Goal: Task Accomplishment & Management: Manage account settings

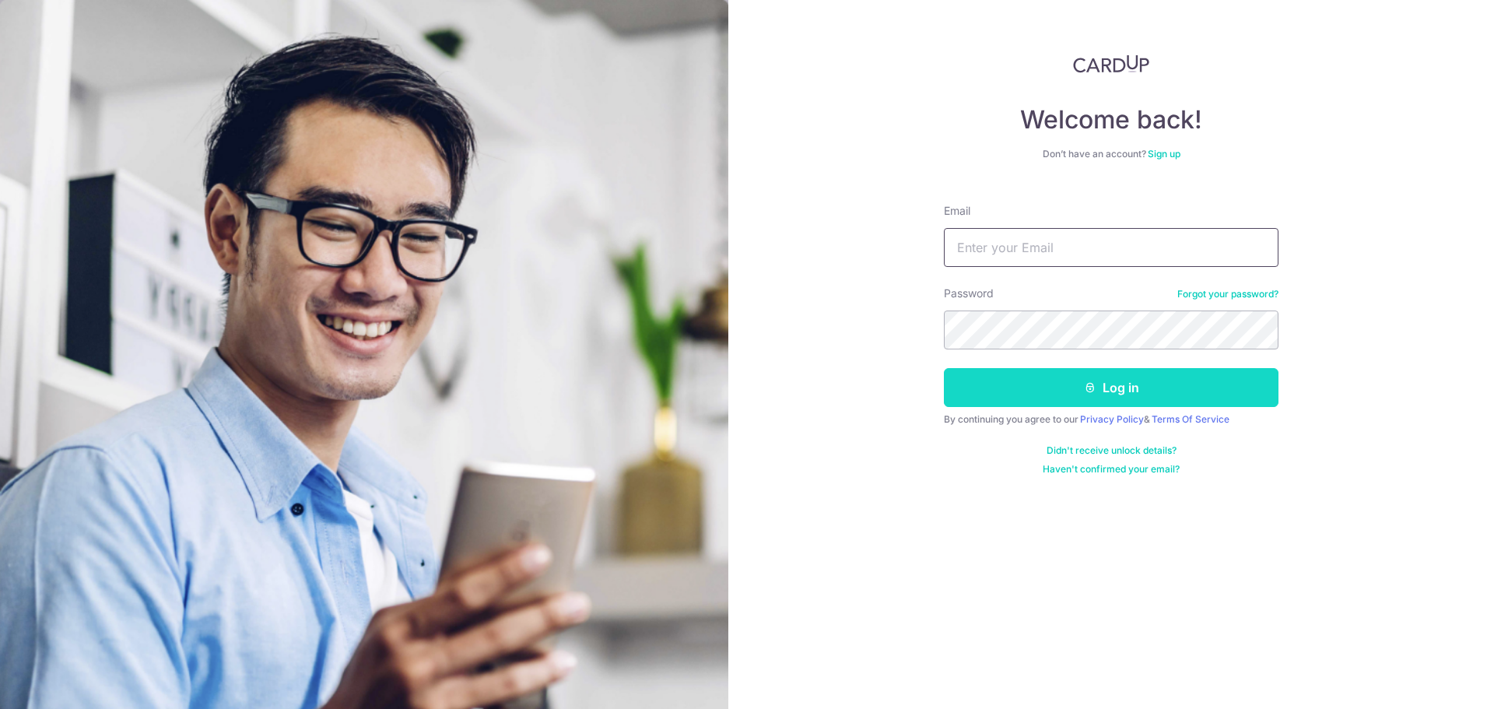
type input "msgplayer@gmail.com"
click at [1067, 390] on button "Log in" at bounding box center [1111, 387] width 335 height 39
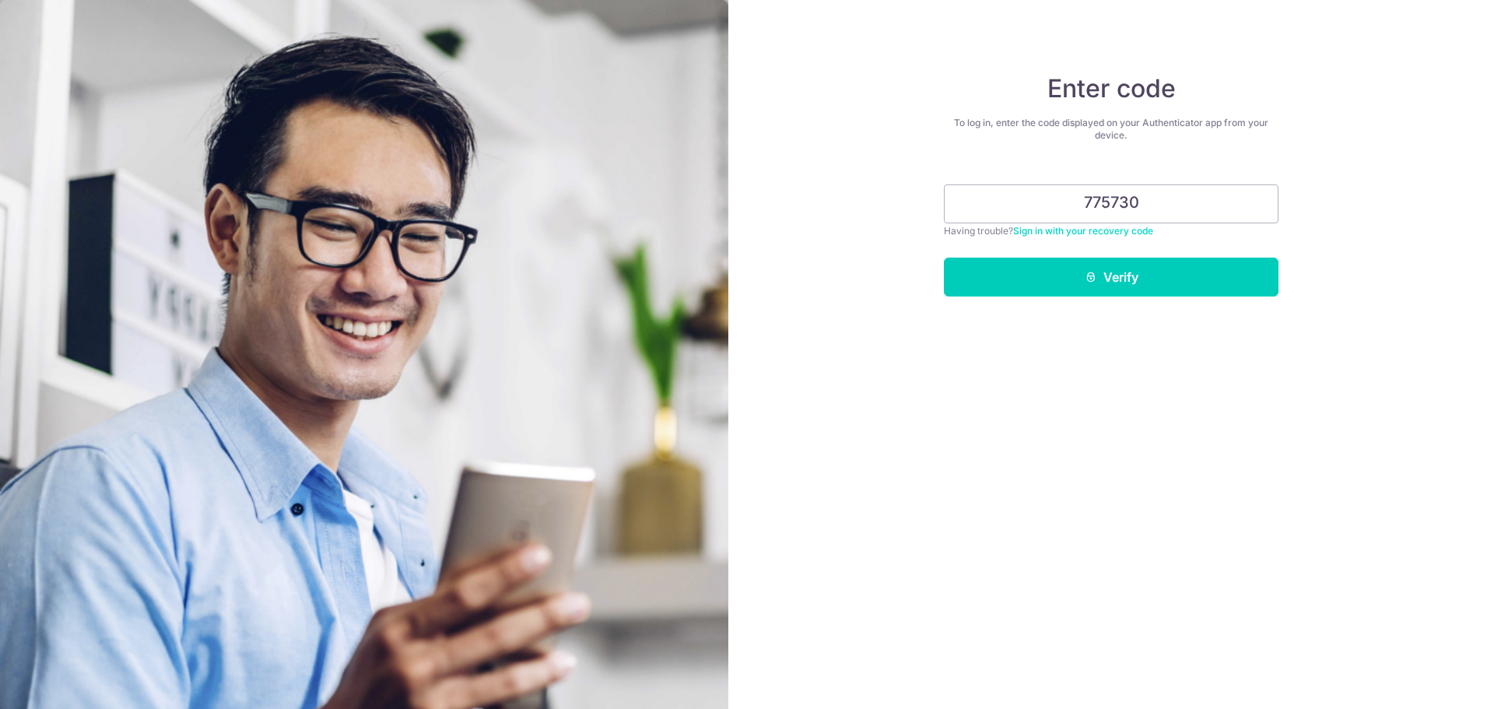
type input "775730"
click at [944, 258] on button "Verify" at bounding box center [1111, 277] width 335 height 39
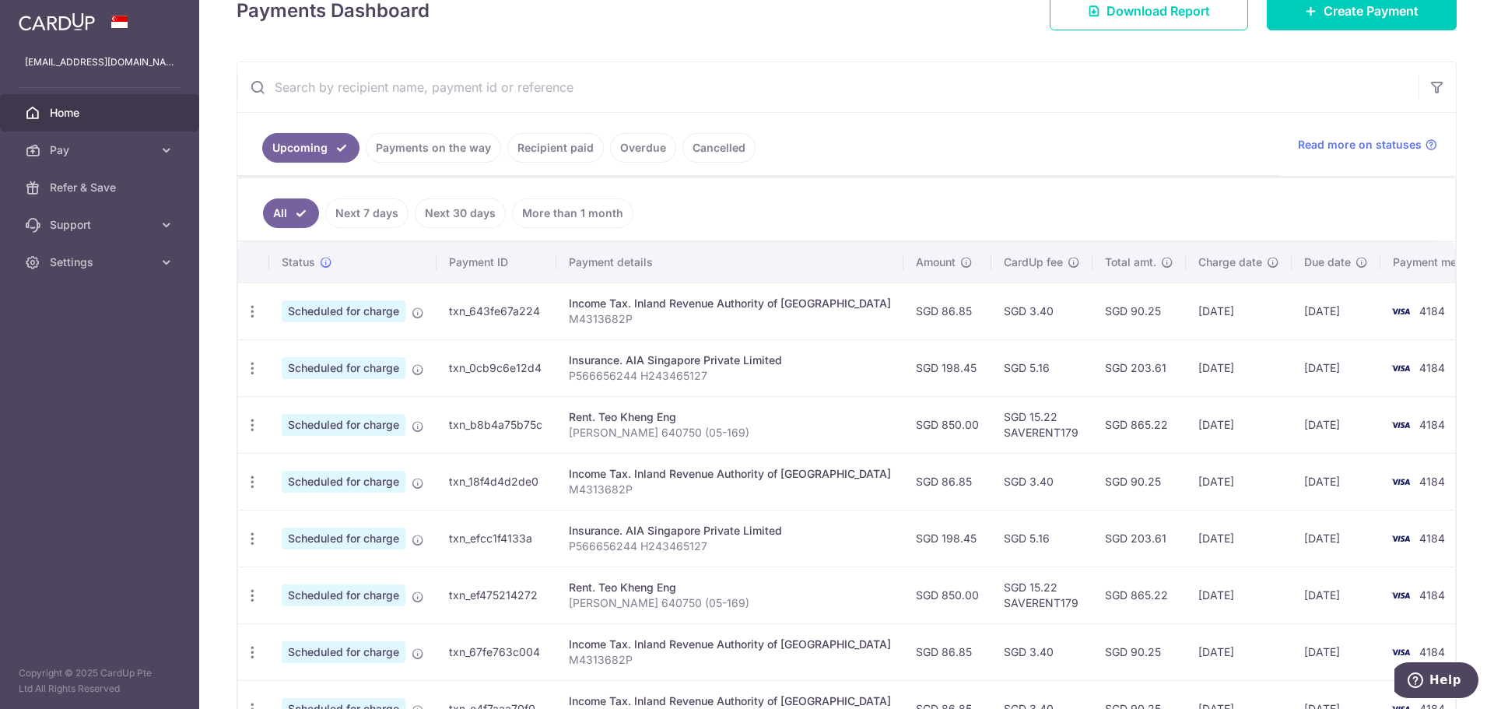
scroll to position [227, 0]
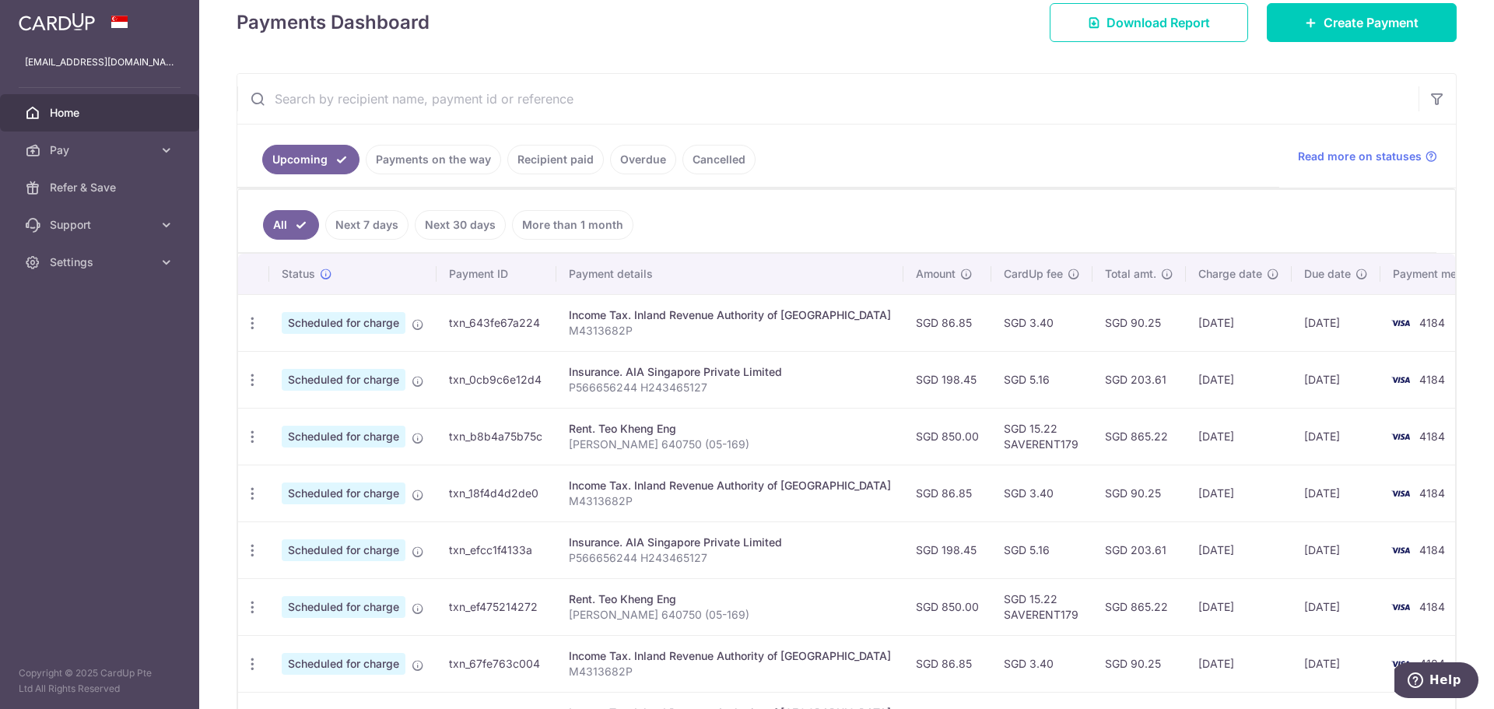
click at [561, 169] on link "Recipient paid" at bounding box center [555, 160] width 96 height 30
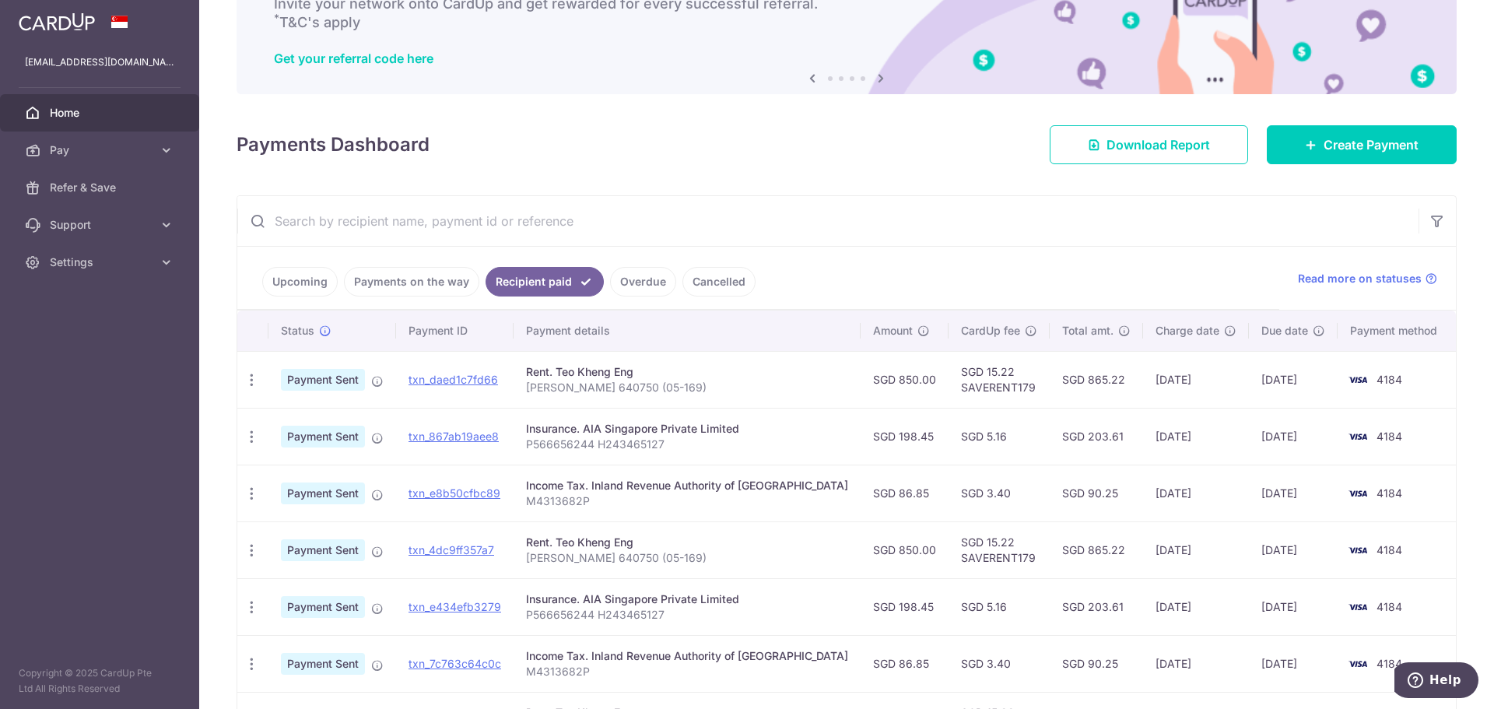
scroll to position [111, 0]
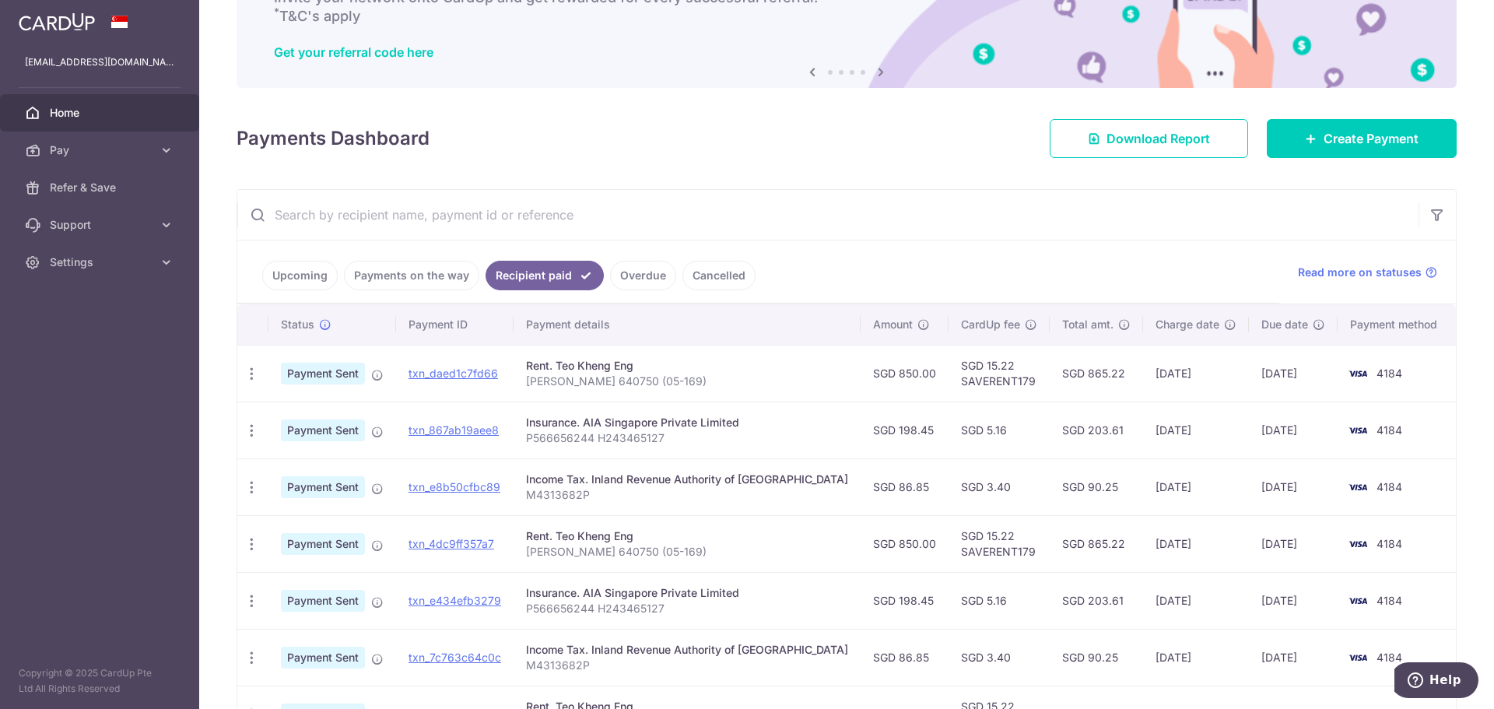
click at [429, 275] on link "Payments on the way" at bounding box center [411, 276] width 135 height 30
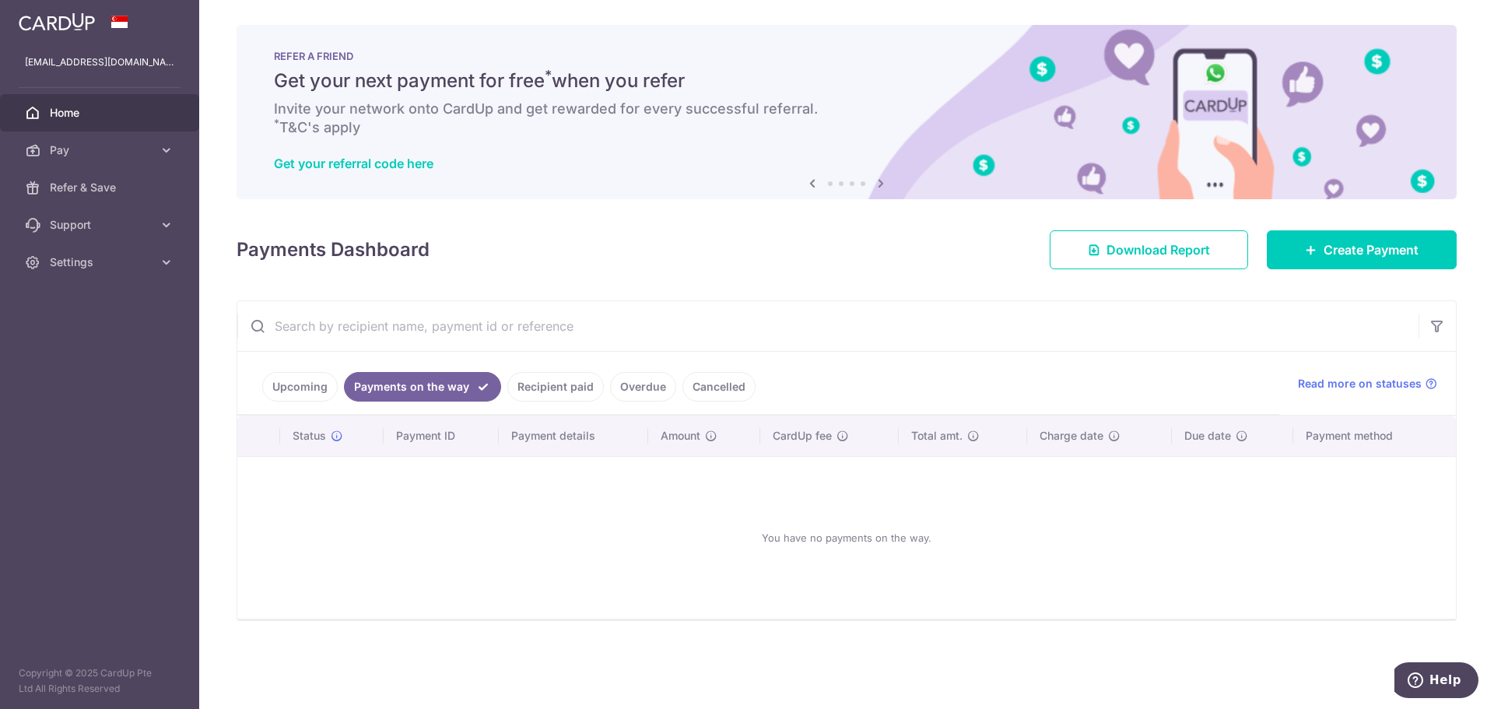
click at [310, 382] on link "Upcoming" at bounding box center [299, 387] width 75 height 30
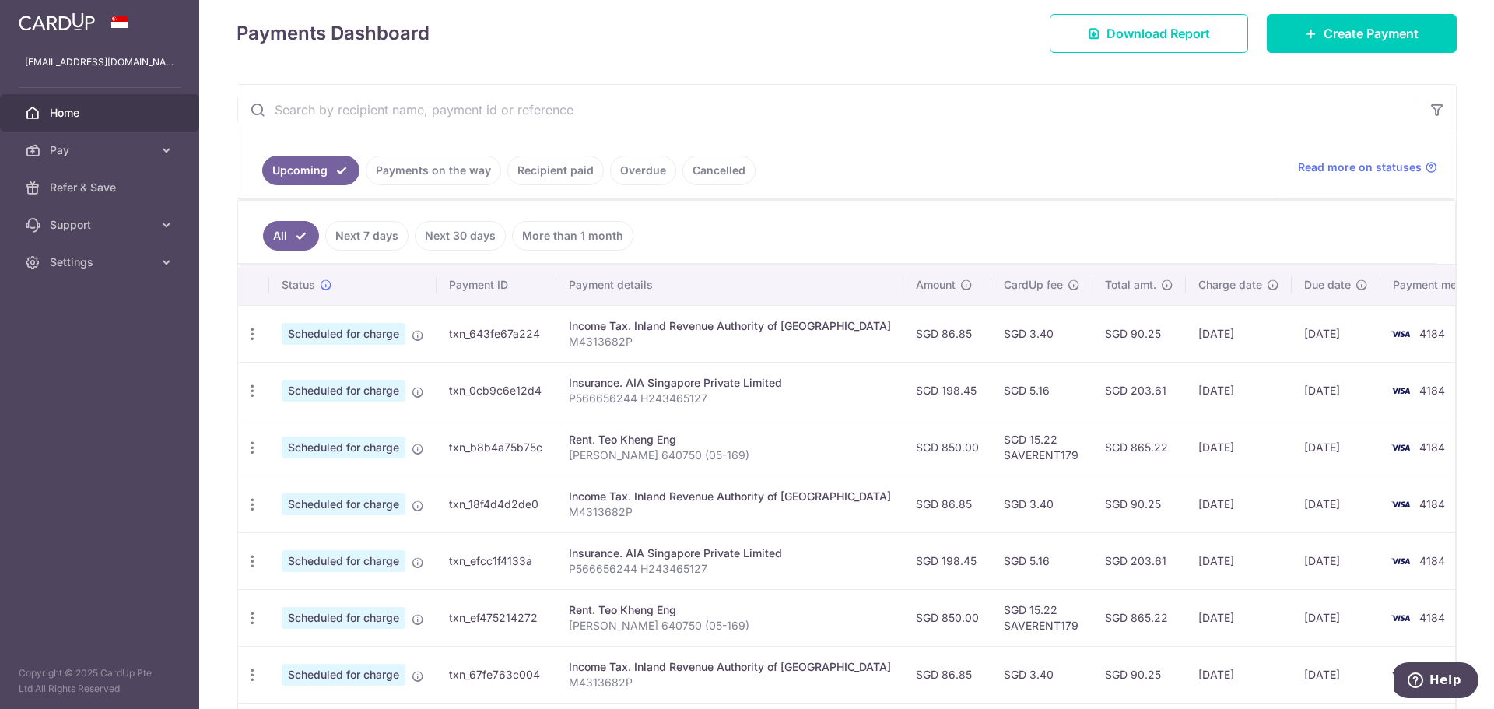
scroll to position [218, 0]
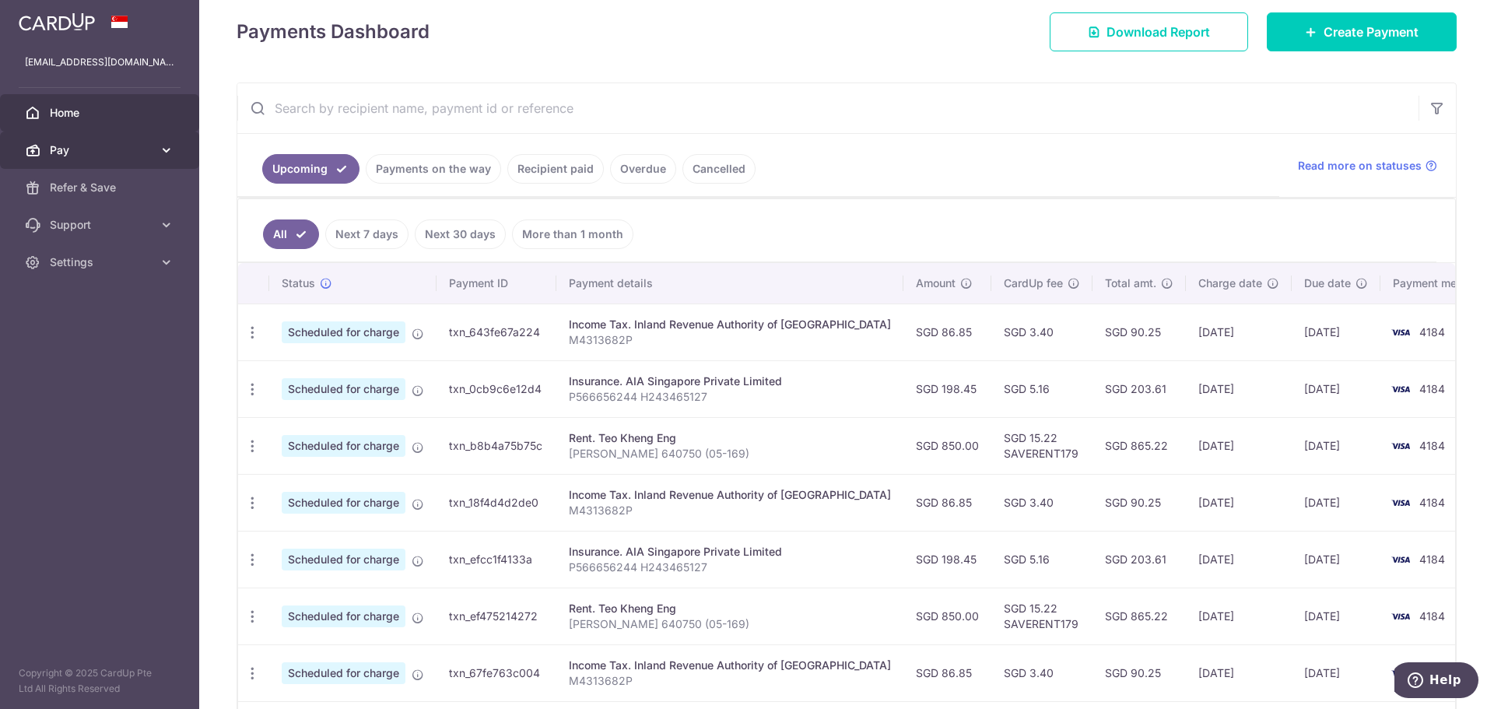
click at [117, 154] on span "Pay" at bounding box center [101, 150] width 103 height 16
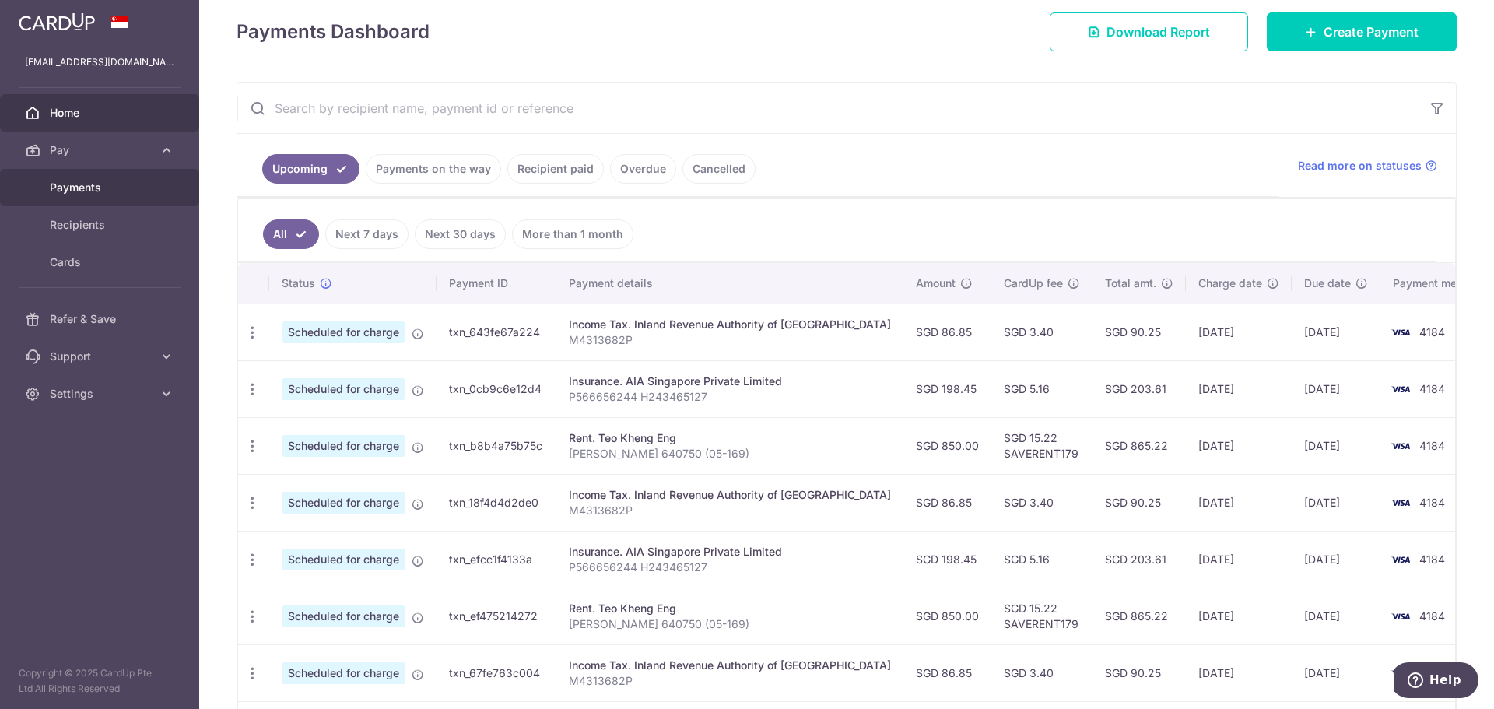
click at [114, 191] on span "Payments" at bounding box center [101, 188] width 103 height 16
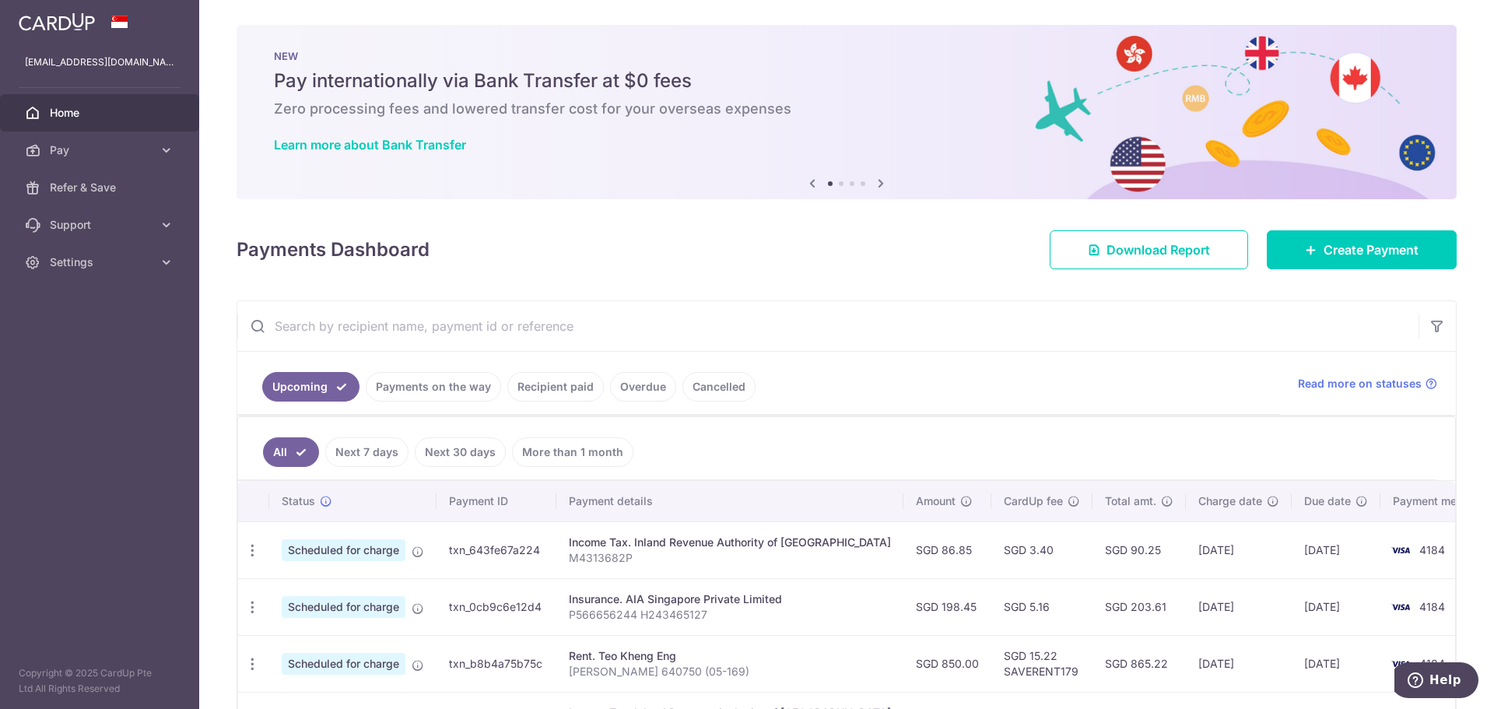
click at [363, 289] on div "× Pause Schedule Pause all future payments in this series Pause just this one p…" at bounding box center [846, 354] width 1295 height 709
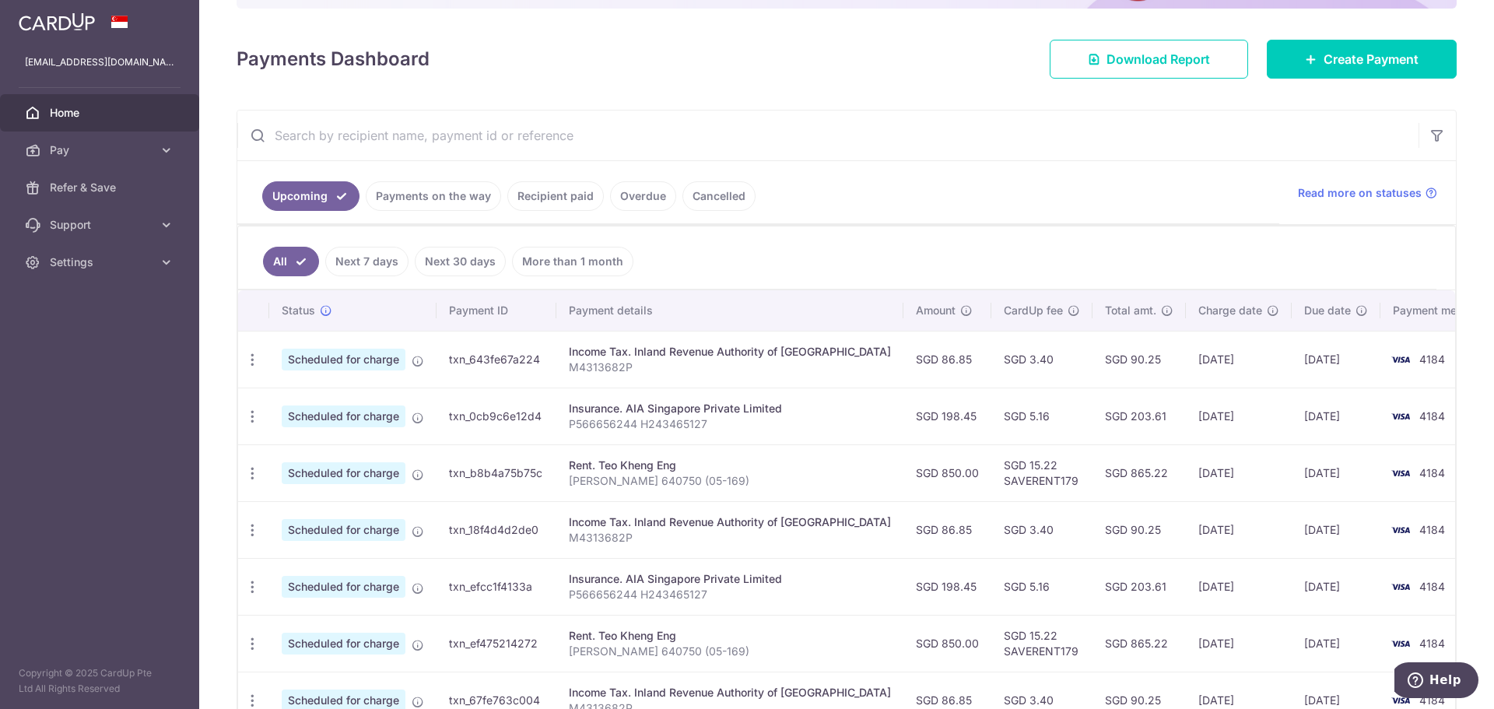
scroll to position [193, 0]
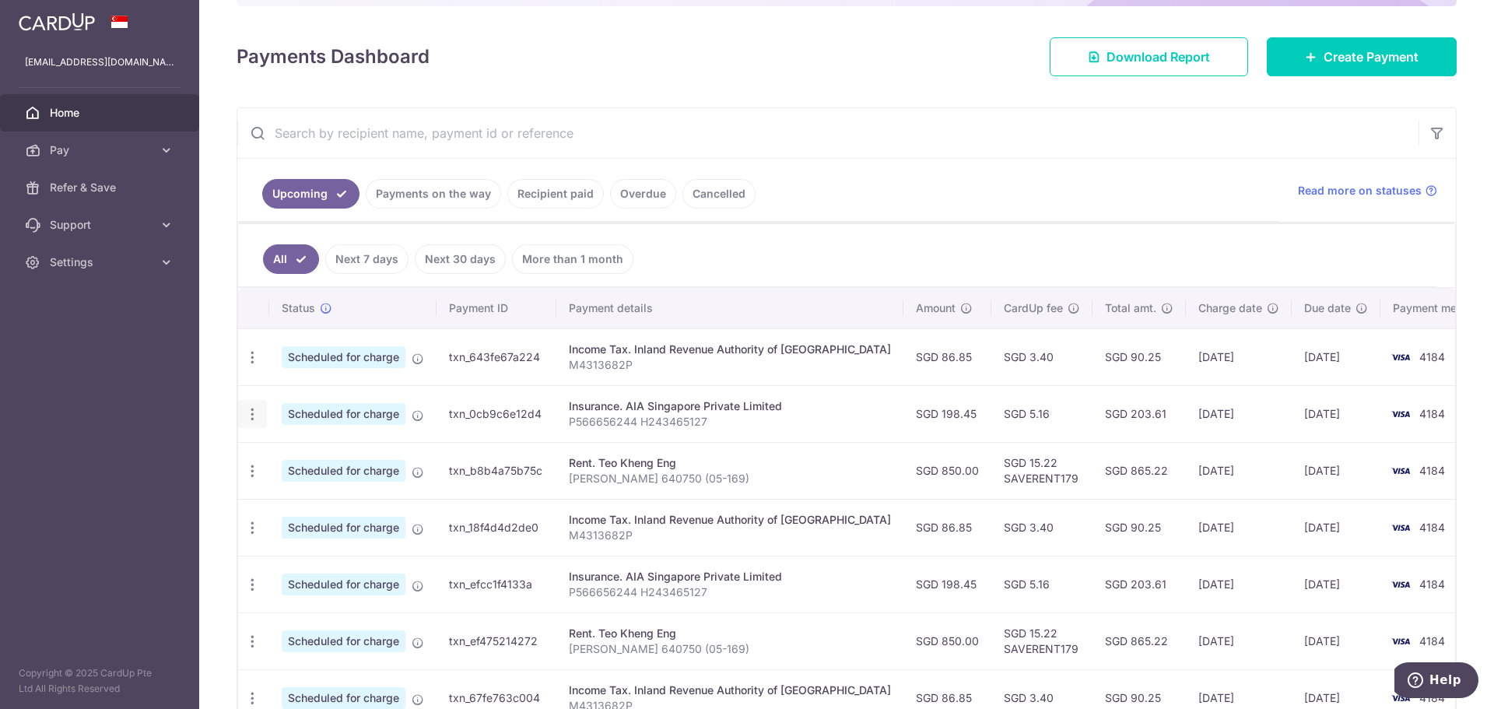
click at [258, 407] on icon "button" at bounding box center [252, 414] width 16 height 16
click at [310, 500] on span "Cancel payment" at bounding box center [335, 495] width 104 height 19
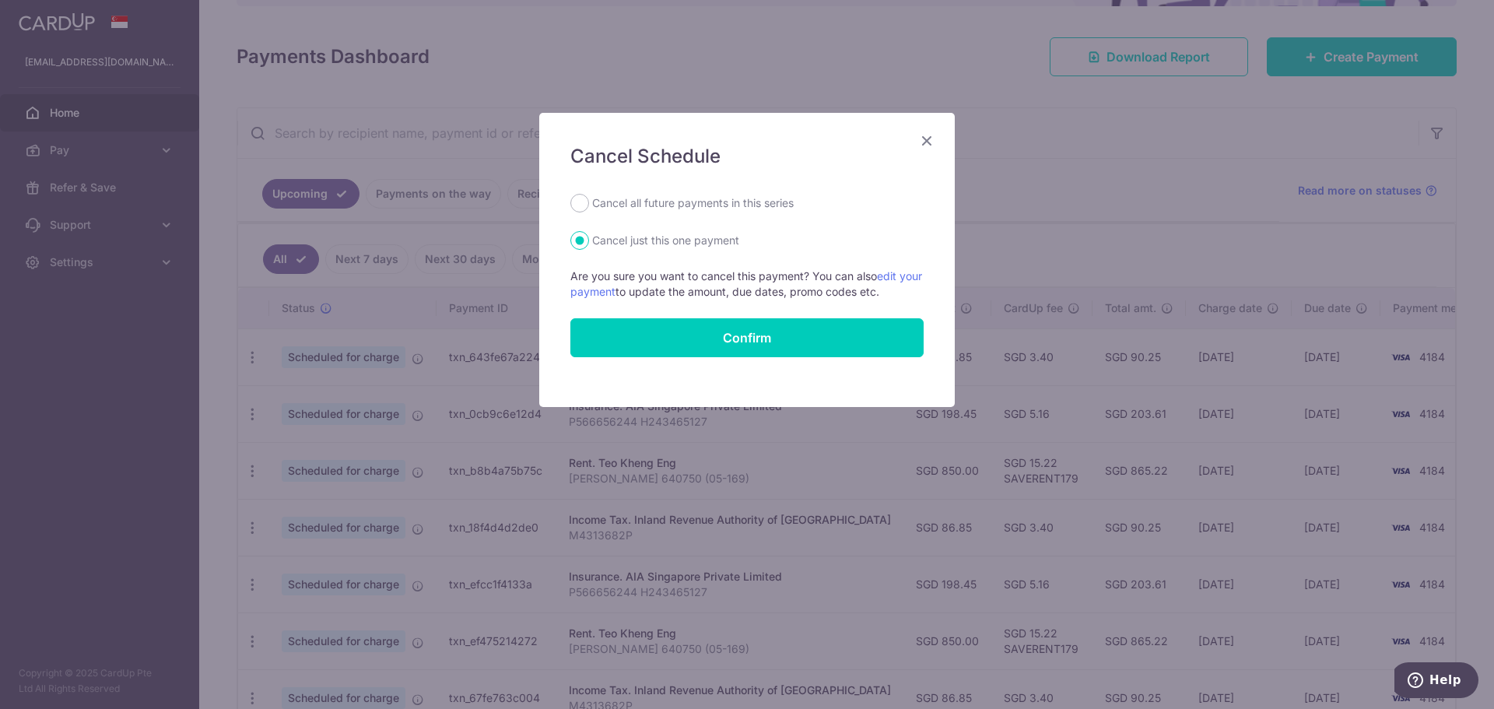
click at [703, 205] on label "Cancel all future payments in this series" at bounding box center [693, 203] width 202 height 19
click at [589, 205] on input "Cancel all future payments in this series" at bounding box center [579, 203] width 19 height 19
radio input "true"
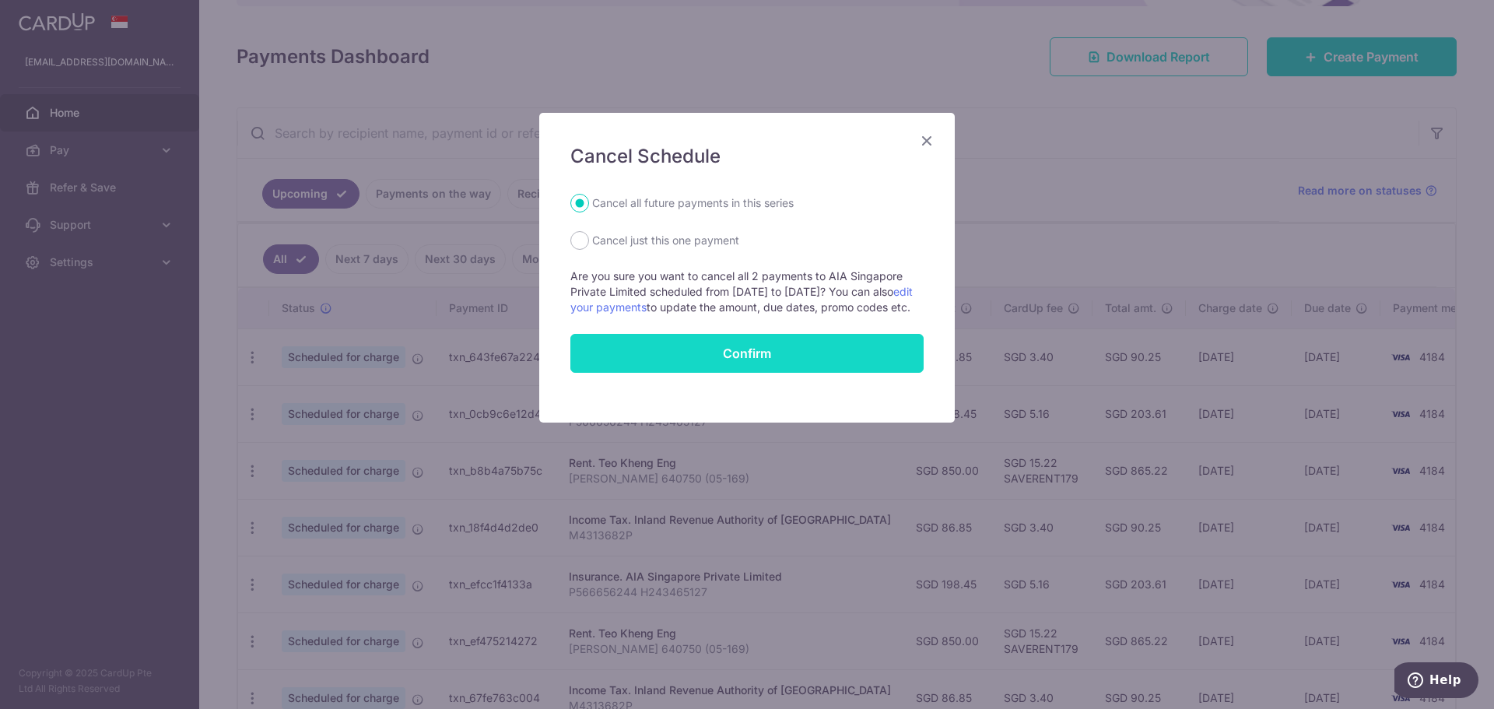
click at [706, 370] on button "Confirm" at bounding box center [746, 353] width 353 height 39
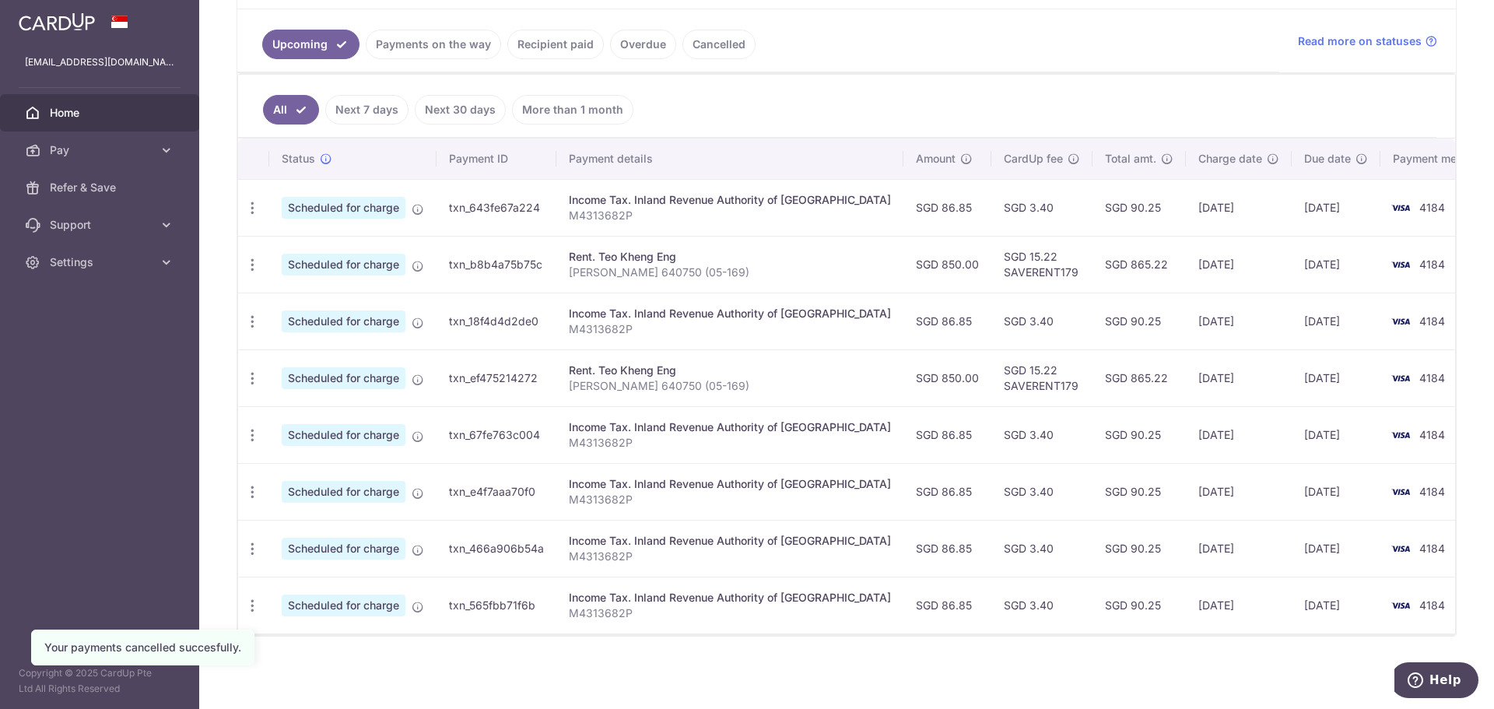
scroll to position [343, 0]
